Goal: Transaction & Acquisition: Subscribe to service/newsletter

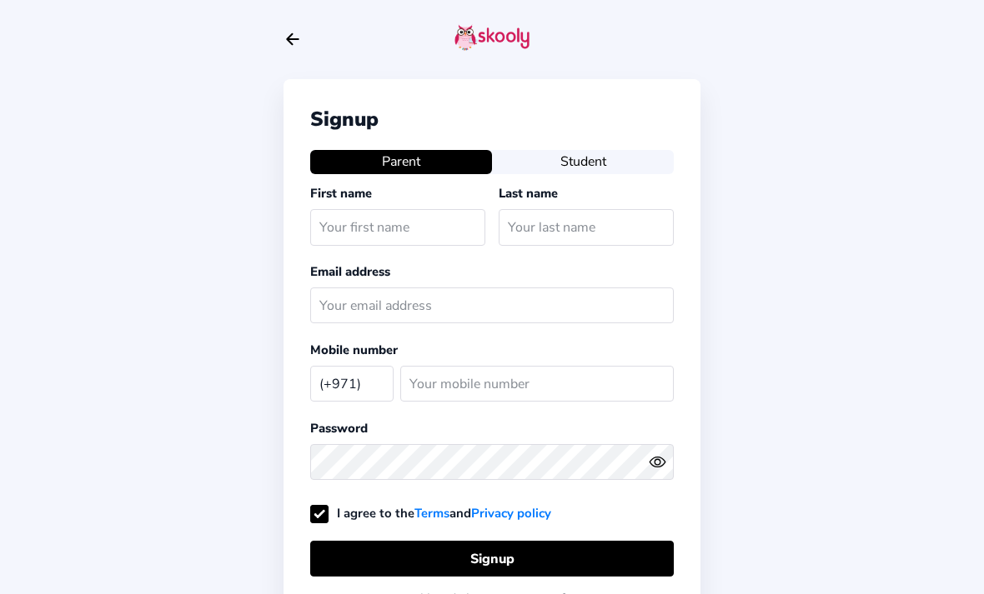
select select "AE"
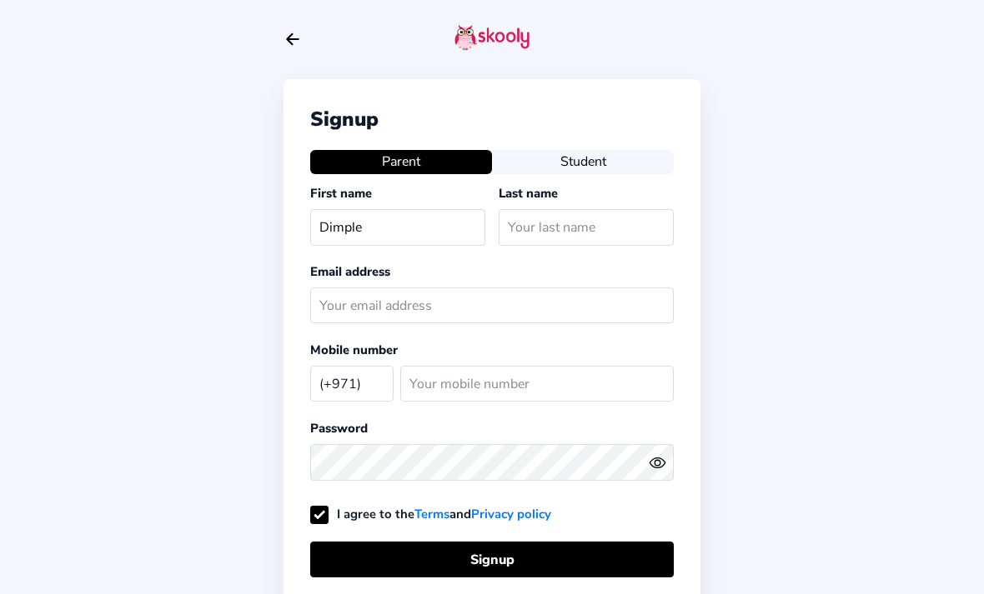
type input "Dimple"
type input "[PERSON_NAME]"
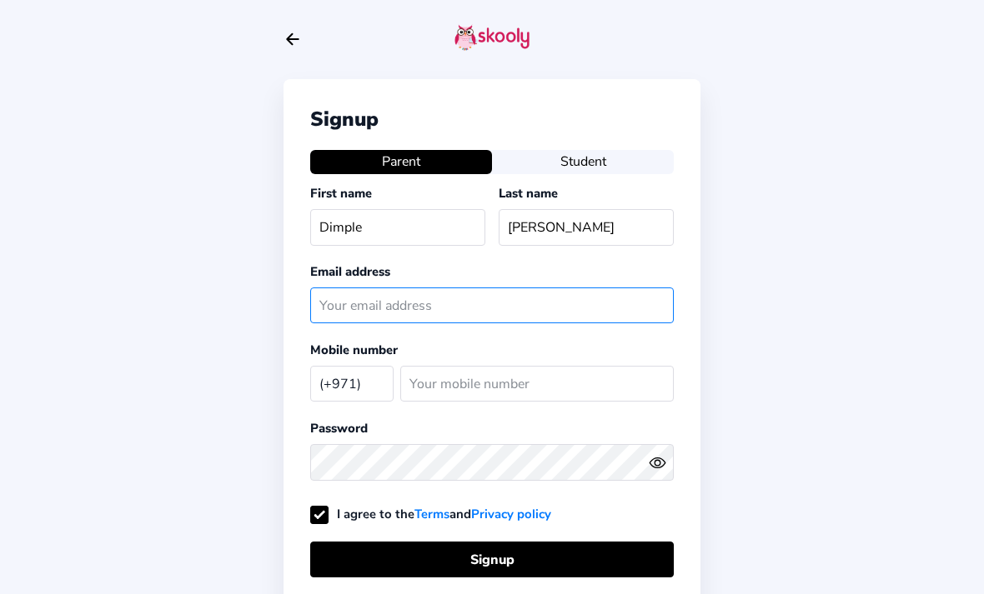
click at [337, 319] on input "text" at bounding box center [491, 306] width 363 height 36
type input "[EMAIL_ADDRESS][DOMAIN_NAME]"
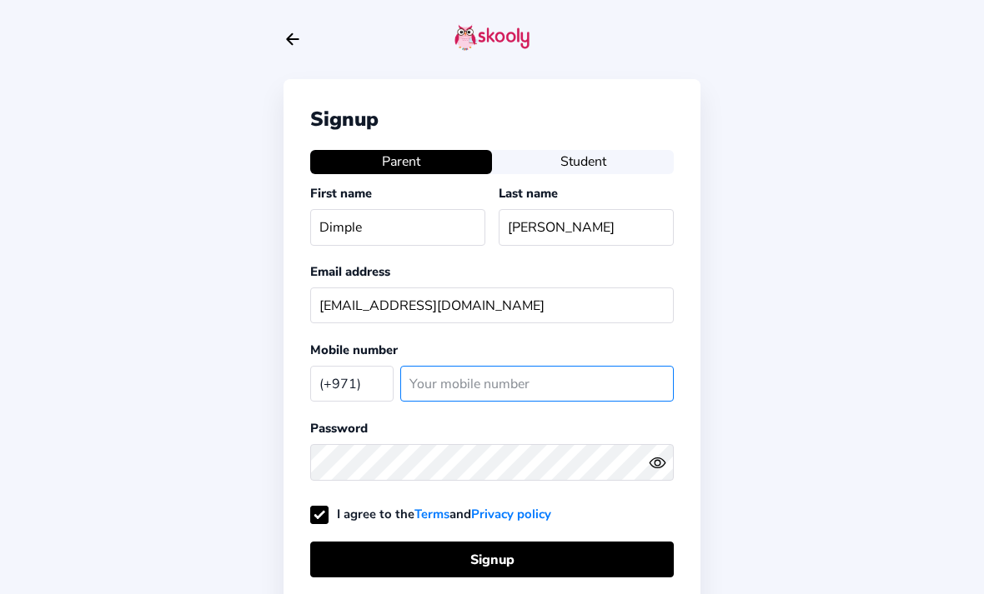
click at [433, 394] on input "number" at bounding box center [536, 384] width 273 height 36
type input "507164505"
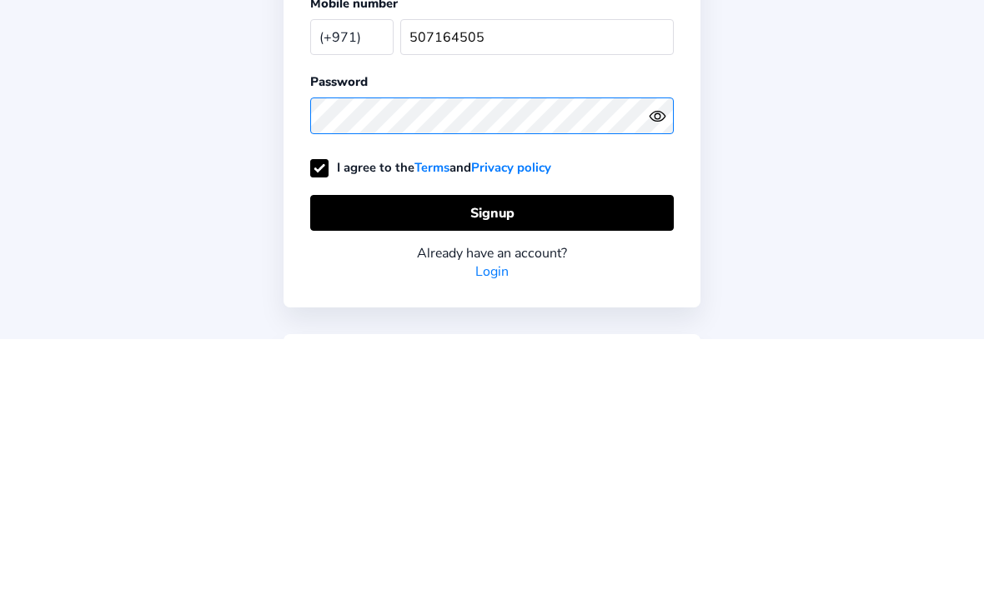
scroll to position [99, 0]
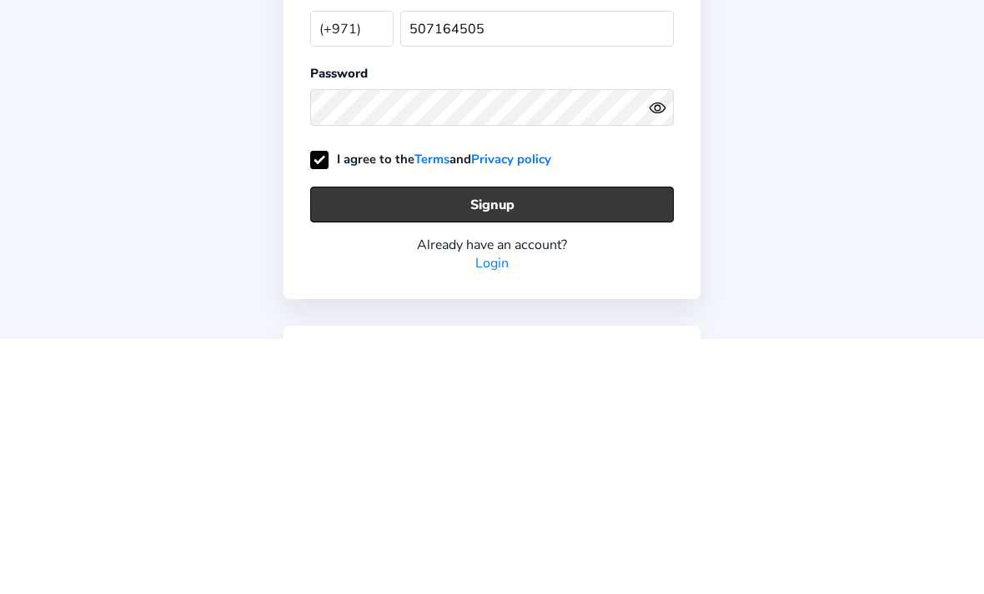
click at [416, 443] on button "Signup" at bounding box center [491, 461] width 363 height 36
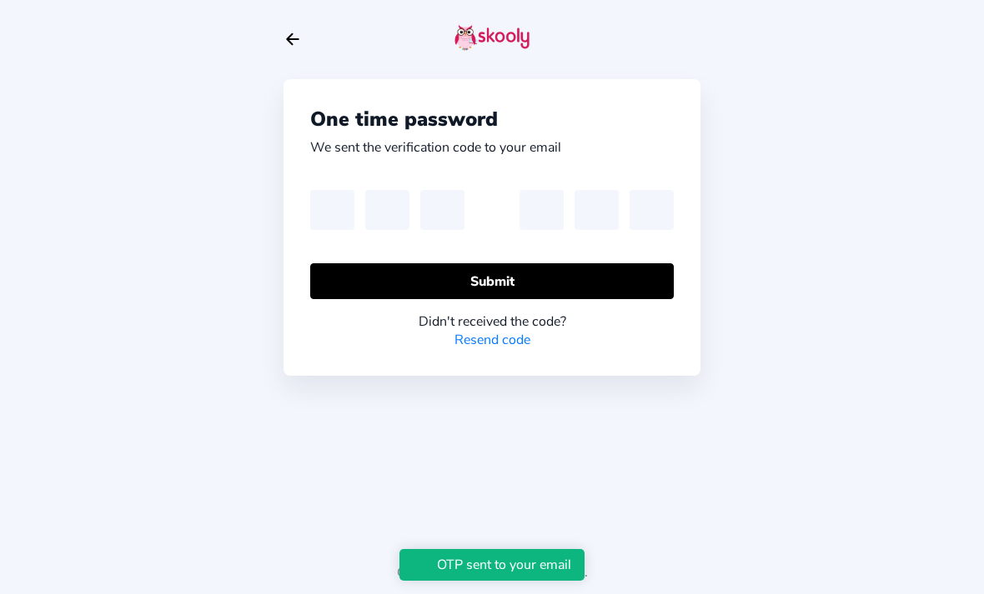
scroll to position [53, 0]
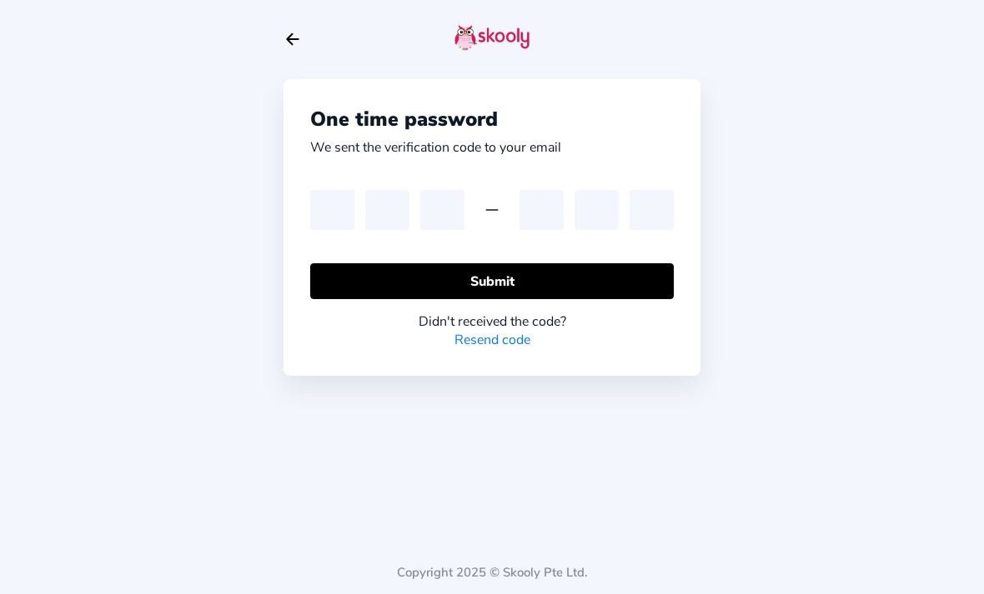
type input "5"
type input "7"
type input "6"
type input "5"
type input "1"
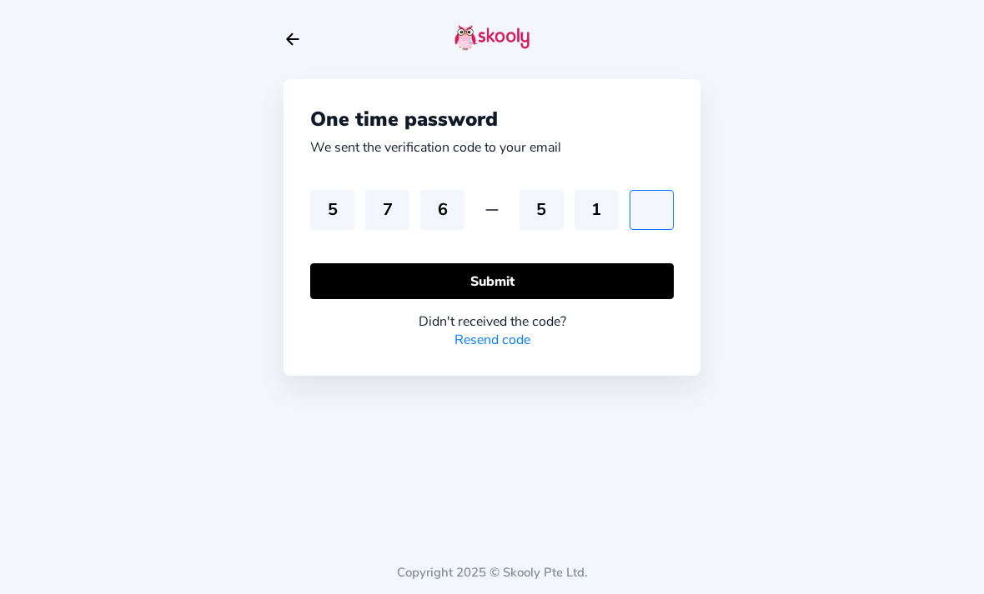
type input "6"
click at [433, 263] on button "Submit" at bounding box center [491, 281] width 363 height 36
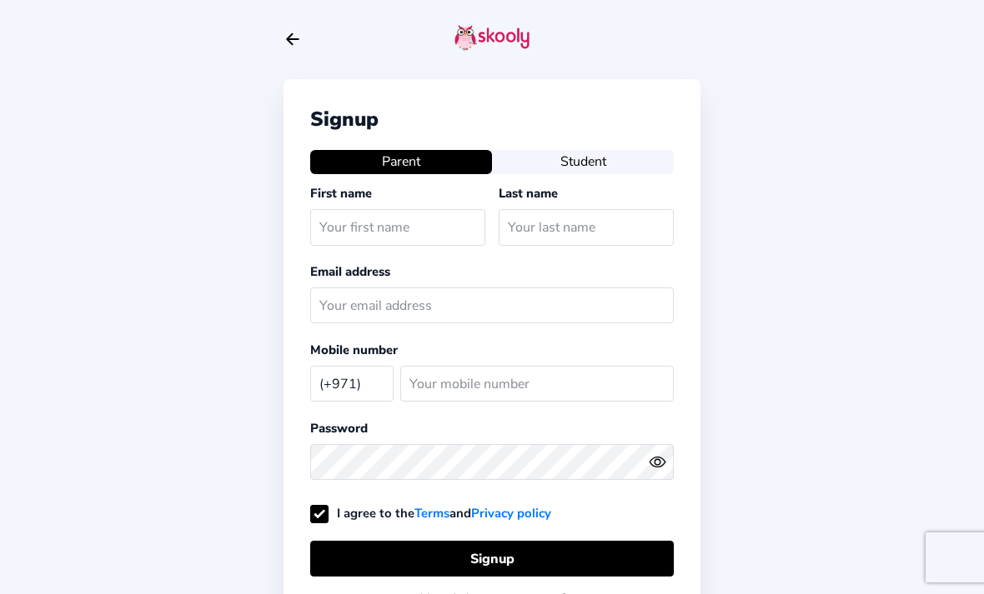
select select "AE"
